Goal: Task Accomplishment & Management: Use online tool/utility

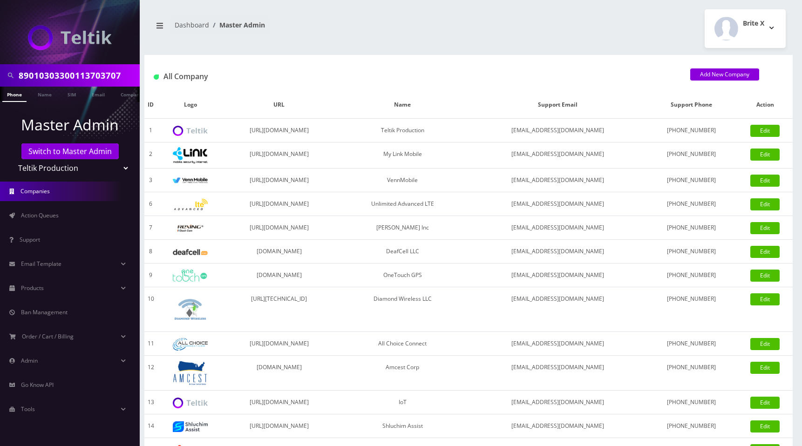
click at [571, 25] on div "Brite X Logout" at bounding box center [630, 28] width 324 height 39
click at [516, 27] on div "Brite X Logout" at bounding box center [630, 28] width 324 height 39
click at [574, 28] on div "Brite X Logout" at bounding box center [630, 28] width 324 height 39
click at [55, 260] on span "Email Template" at bounding box center [41, 264] width 41 height 8
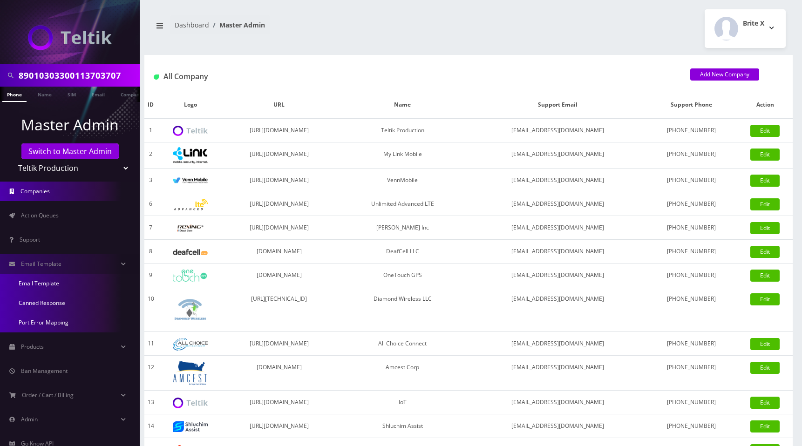
click at [53, 284] on link "Email Template" at bounding box center [70, 284] width 140 height 20
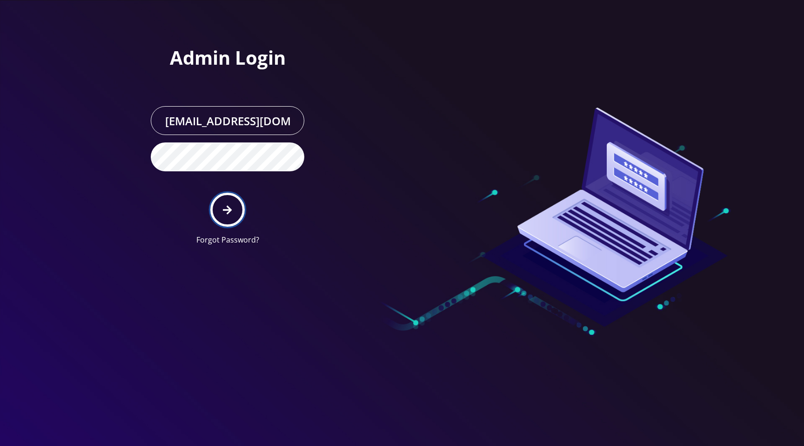
click at [229, 212] on icon "submit" at bounding box center [227, 209] width 9 height 9
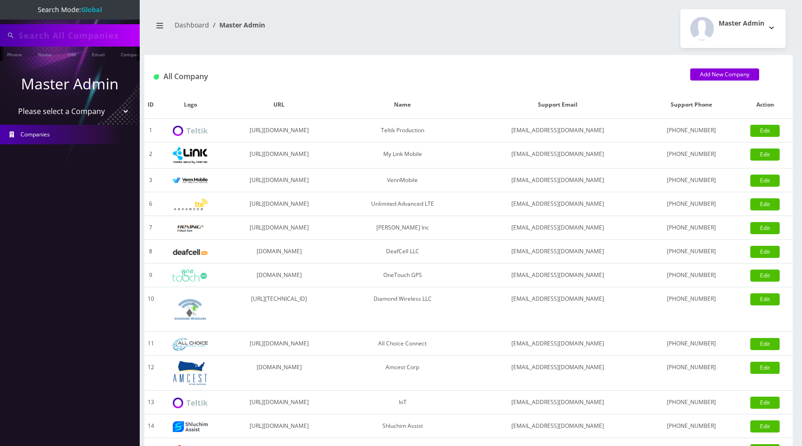
type input "89010303300113703707"
click at [515, 36] on div "Master Admin Logout" at bounding box center [630, 28] width 324 height 39
click at [67, 115] on select "Please select a Company Teltik Production My Link Mobile VennMobile Unlimited A…" at bounding box center [70, 112] width 119 height 18
select select "13"
click at [11, 103] on select "Please select a Company Teltik Production My Link Mobile VennMobile Unlimited A…" at bounding box center [70, 112] width 119 height 18
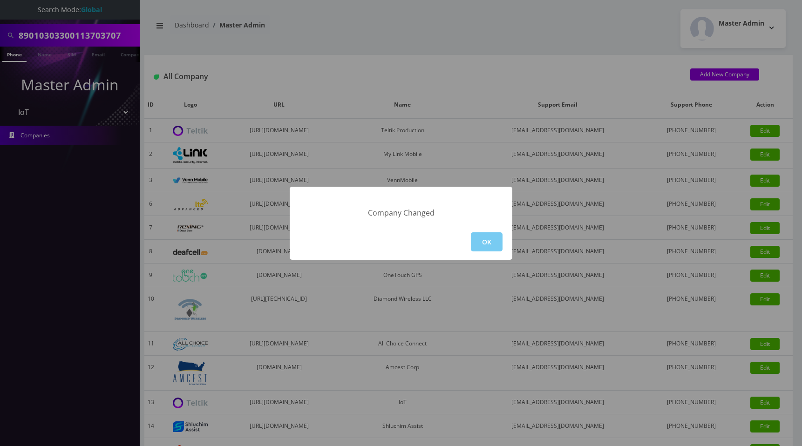
click at [487, 241] on button "OK" at bounding box center [487, 241] width 32 height 19
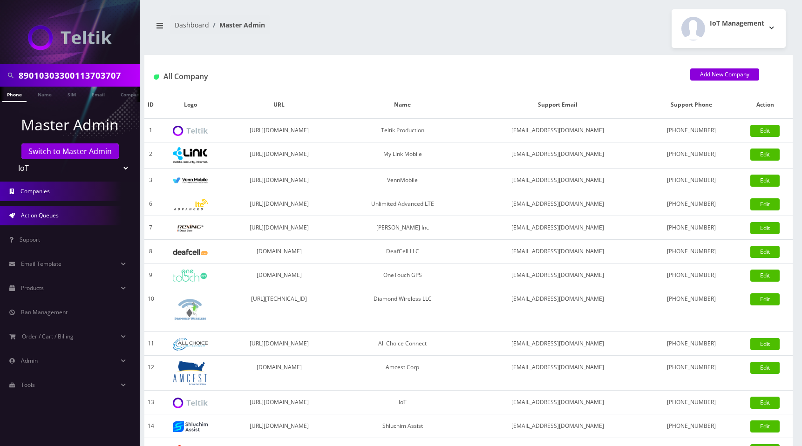
click at [17, 210] on link "Action Queues" at bounding box center [70, 216] width 140 height 20
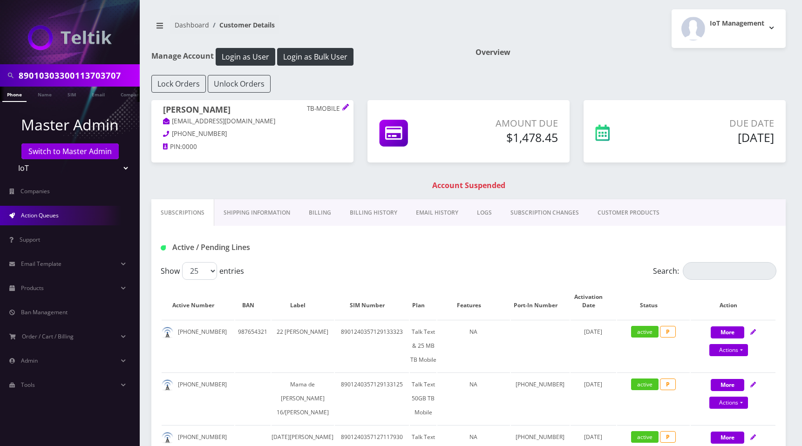
click at [47, 217] on span "Action Queues" at bounding box center [40, 215] width 38 height 8
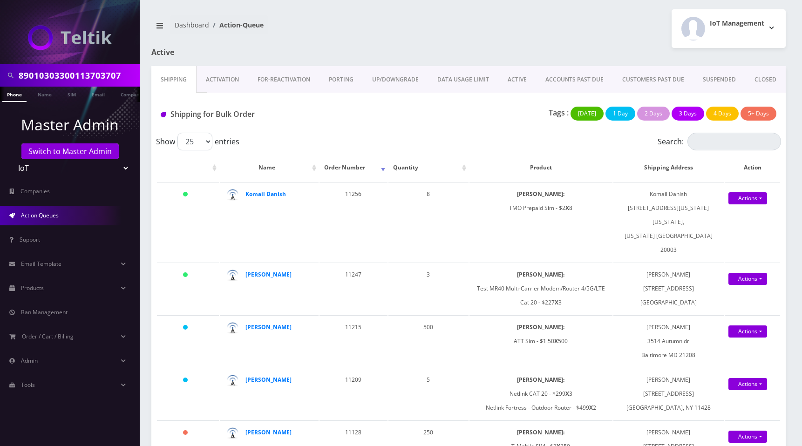
click at [520, 77] on link "ACTIVE" at bounding box center [517, 79] width 38 height 27
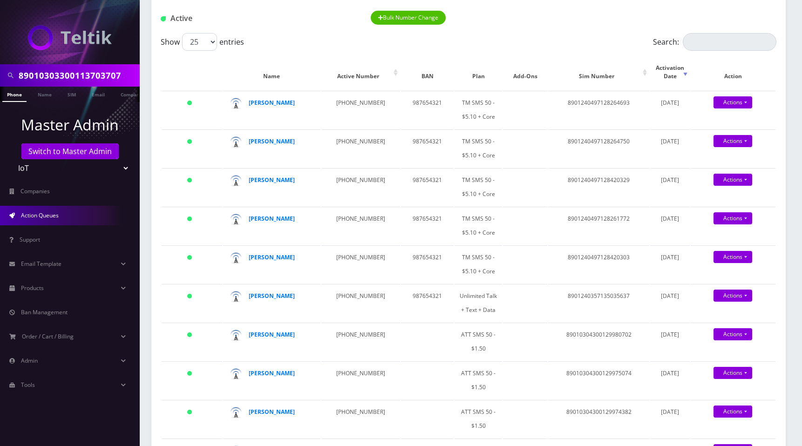
scroll to position [30, 0]
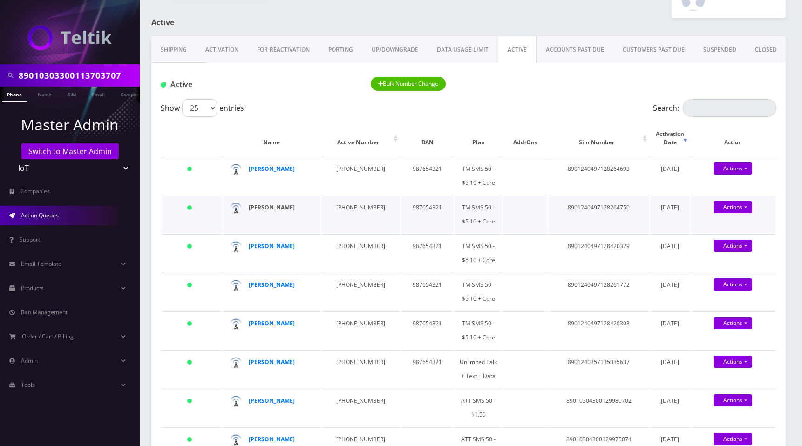
click at [268, 205] on strong "Matt Swiger" at bounding box center [272, 207] width 46 height 8
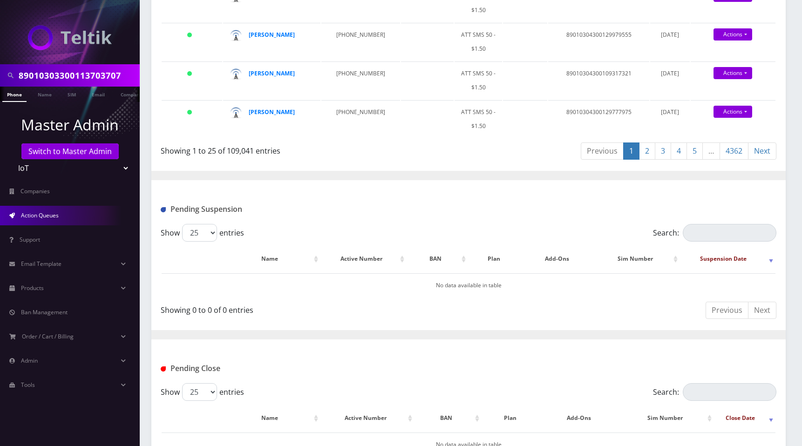
scroll to position [1059, 0]
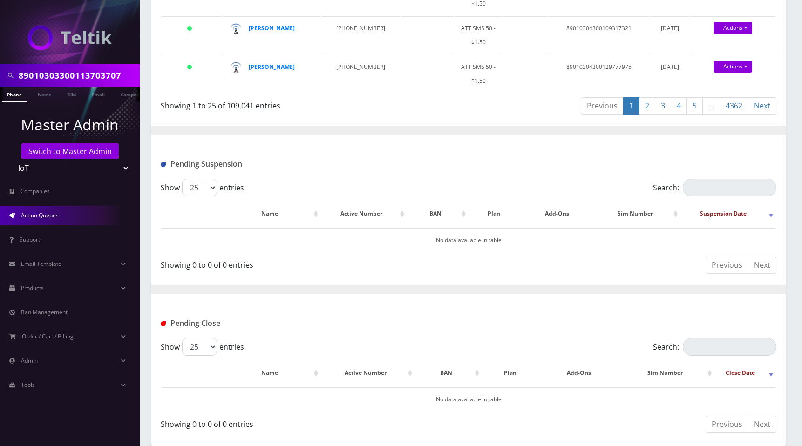
click at [741, 107] on link "4362" at bounding box center [733, 105] width 29 height 17
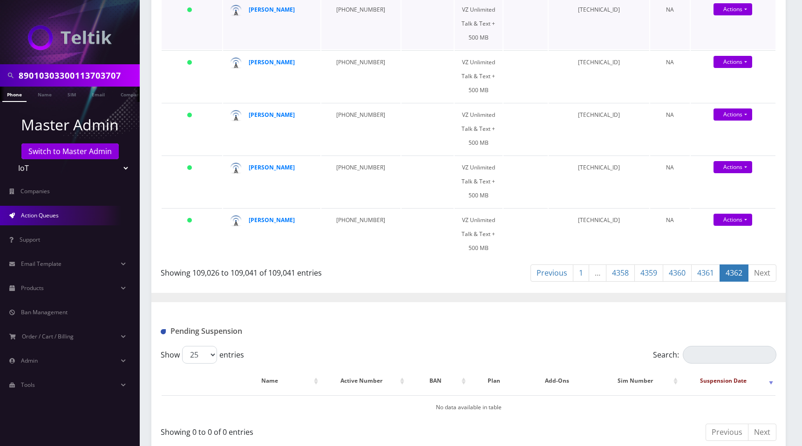
scroll to position [677, 0]
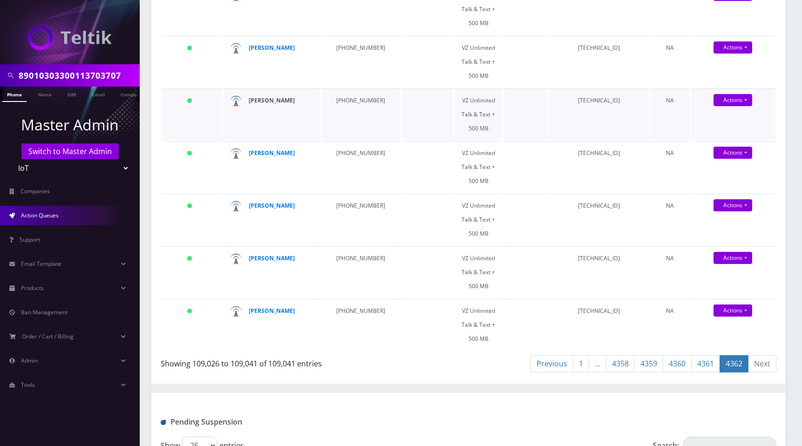
click at [267, 101] on strong "[PERSON_NAME]" at bounding box center [272, 100] width 46 height 8
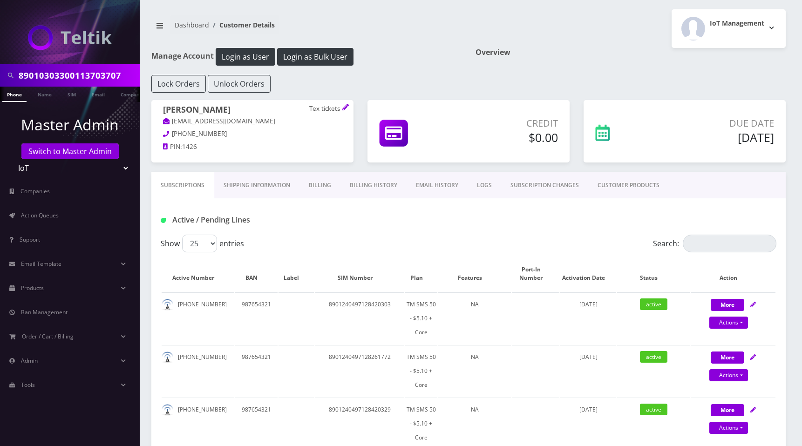
scroll to position [0, 5]
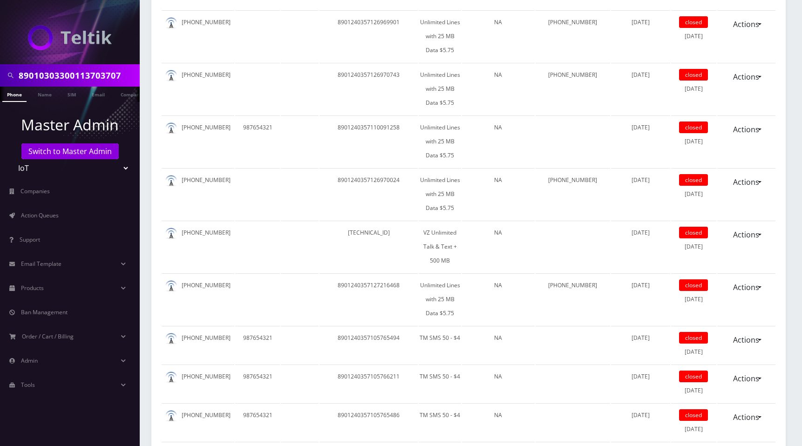
scroll to position [3138, 0]
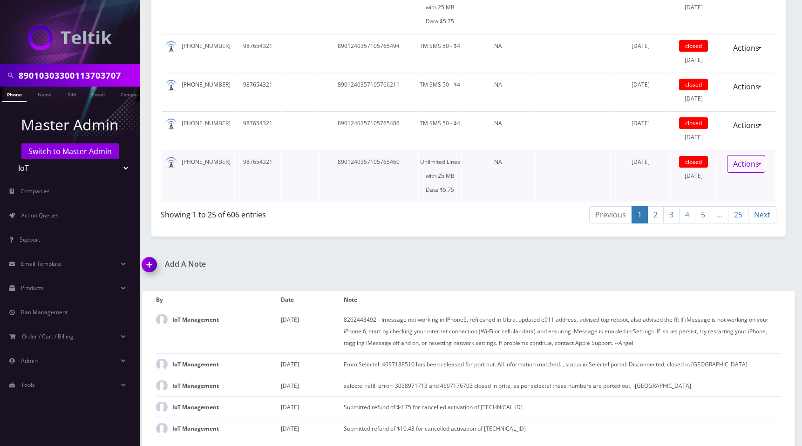
click at [748, 162] on link "Actions" at bounding box center [746, 164] width 38 height 18
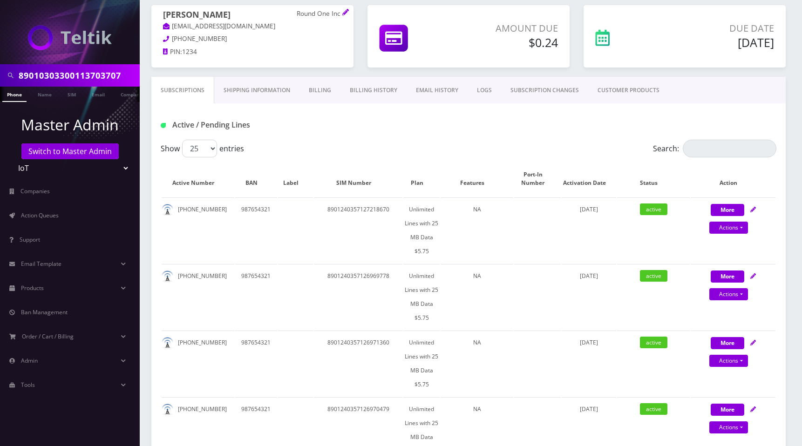
scroll to position [0, 0]
